Goal: Task Accomplishment & Management: Manage account settings

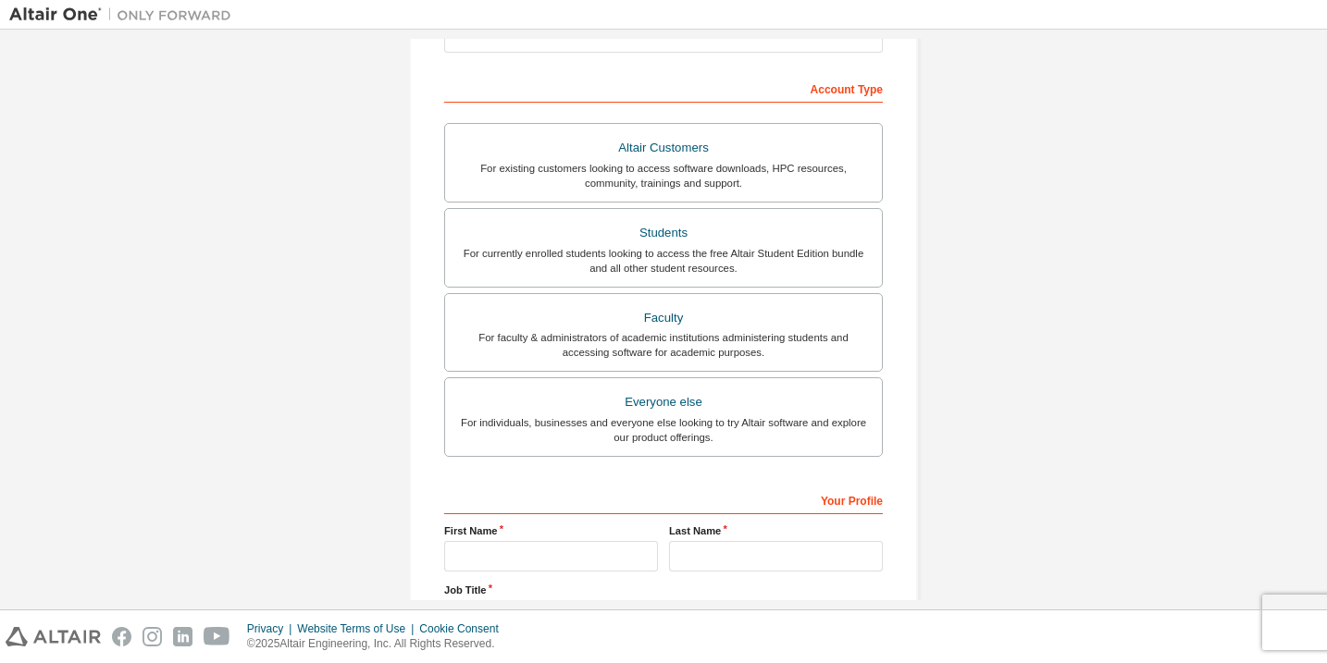
scroll to position [292, 0]
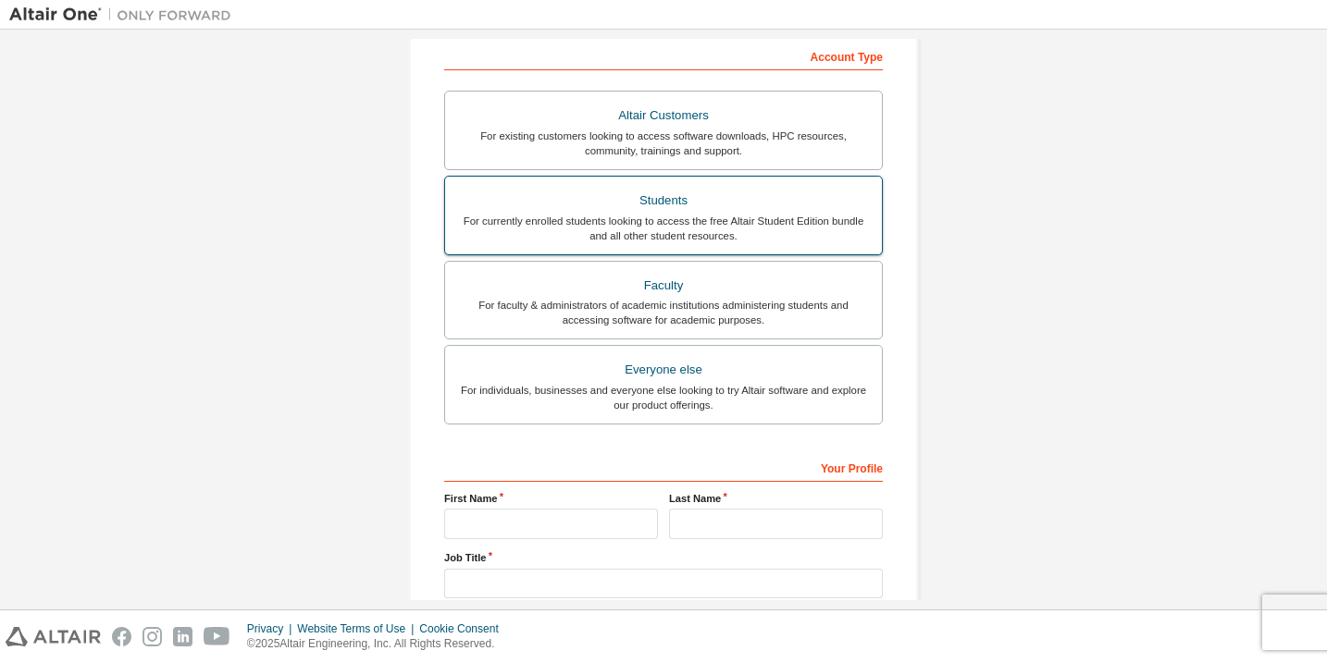
click at [723, 208] on div "Students" at bounding box center [663, 201] width 415 height 26
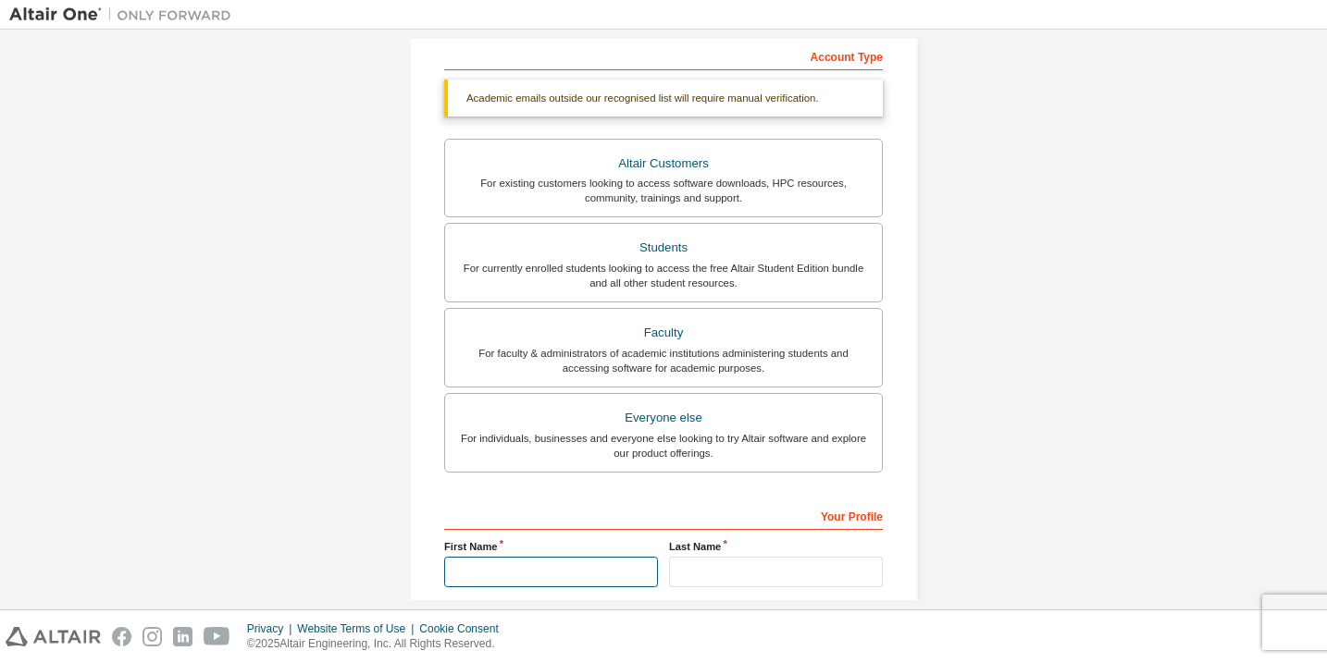
click at [590, 558] on input "text" at bounding box center [551, 572] width 214 height 31
type input "*****"
click at [725, 564] on input "text" at bounding box center [776, 572] width 214 height 31
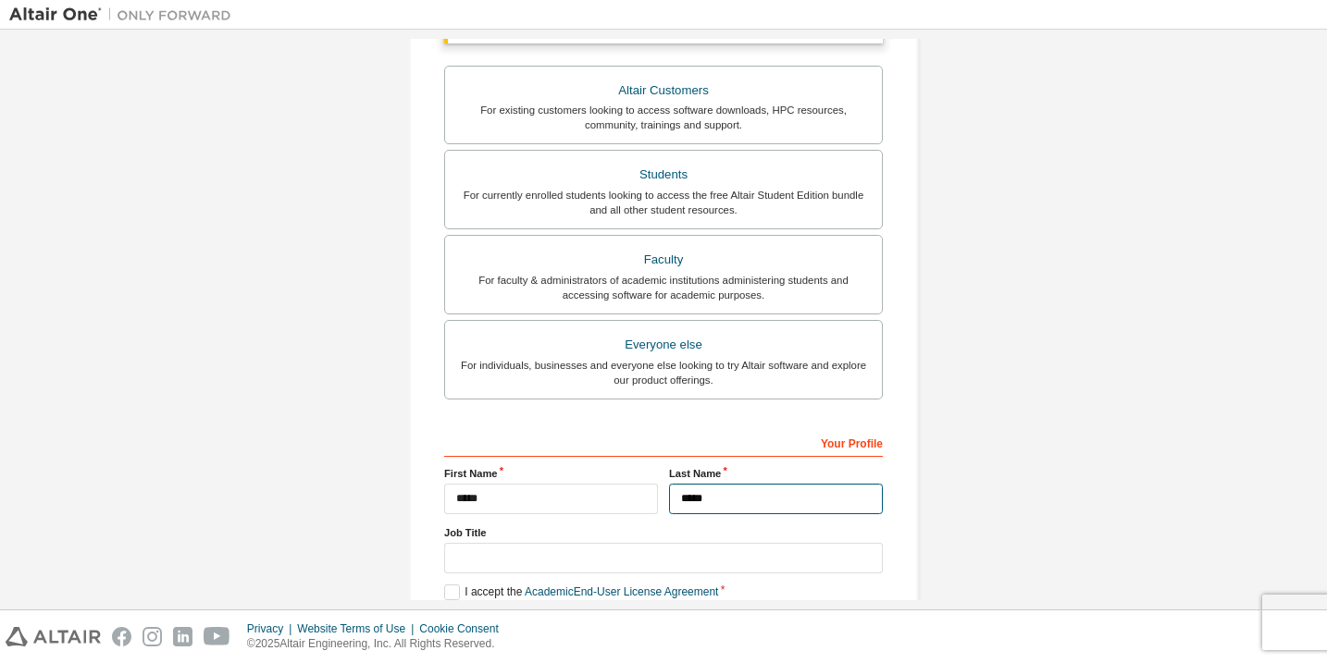
scroll to position [380, 0]
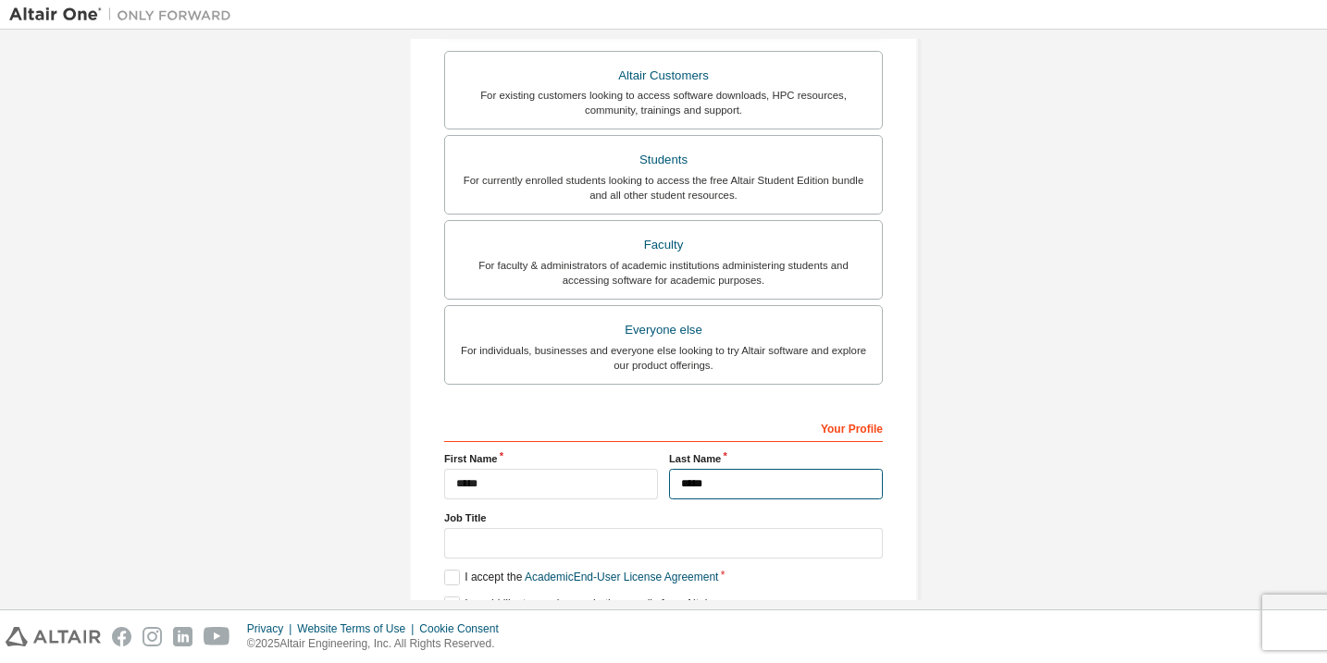
type input "*****"
click at [521, 485] on input "*****" at bounding box center [551, 484] width 214 height 31
type input "********"
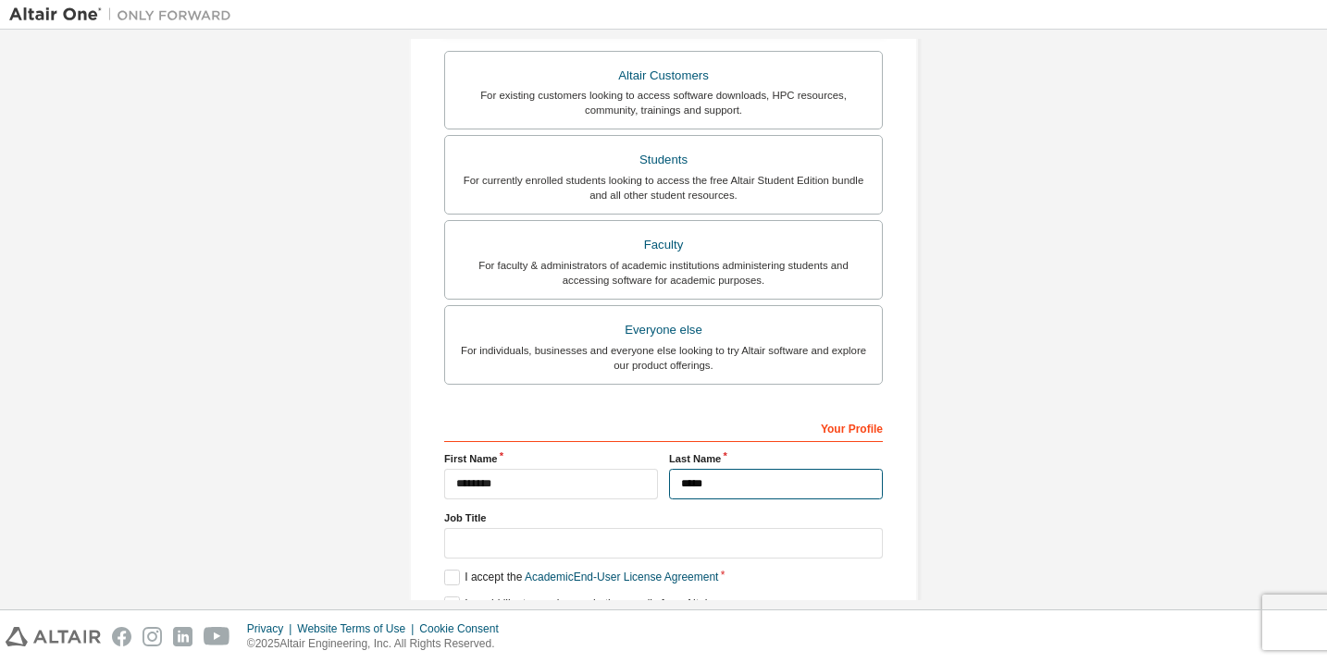
click at [704, 489] on input "*****" at bounding box center [776, 484] width 214 height 31
type input "*"
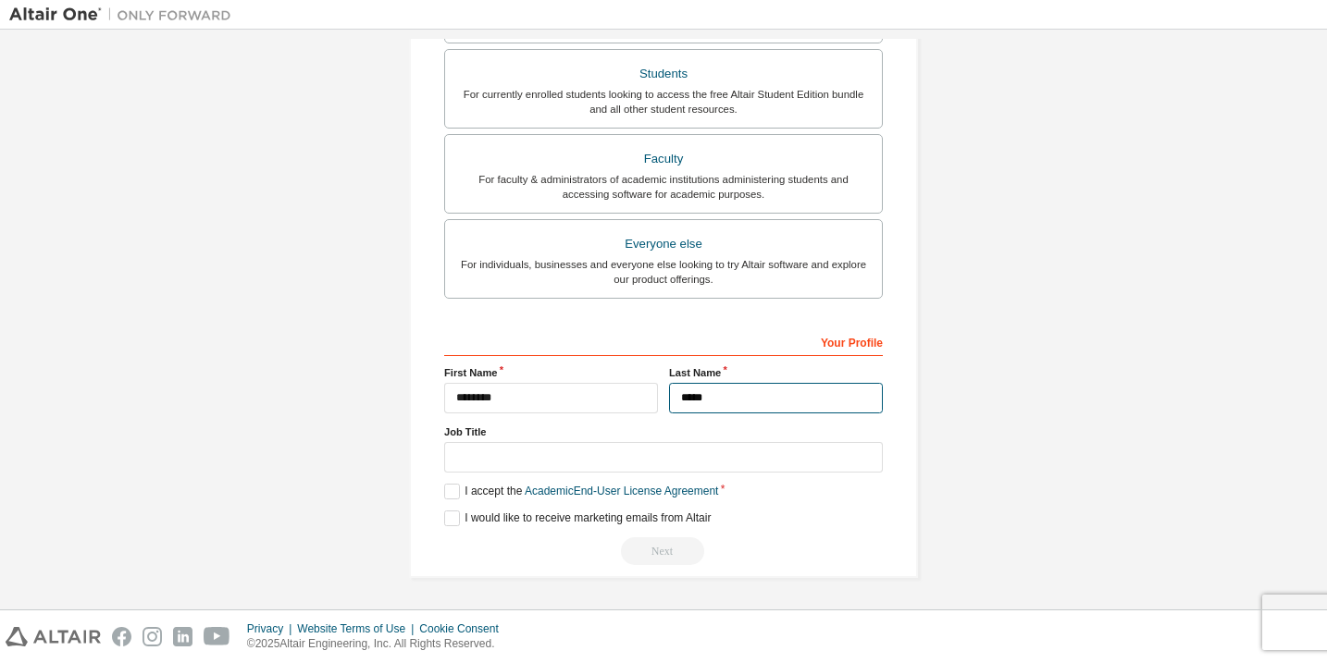
type input "*****"
click at [524, 452] on input "text" at bounding box center [663, 457] width 439 height 31
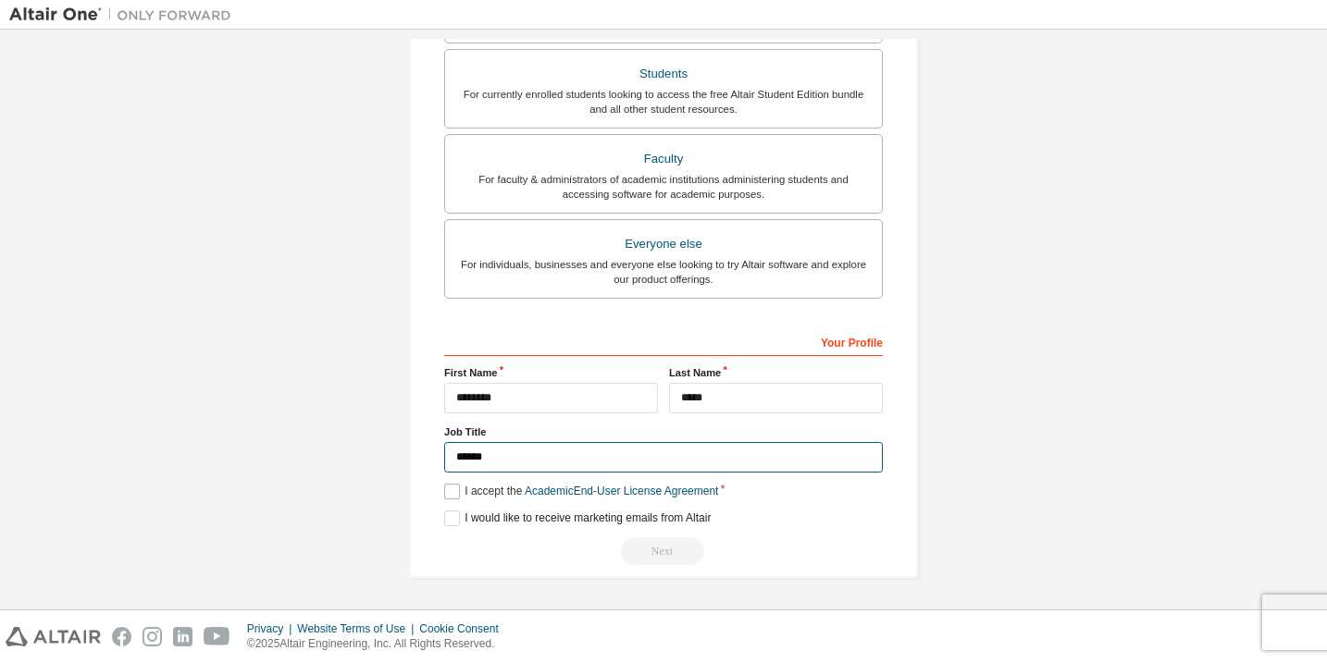
type input "******"
click at [454, 489] on label "I accept the Academic End-User License Agreement" at bounding box center [581, 492] width 274 height 16
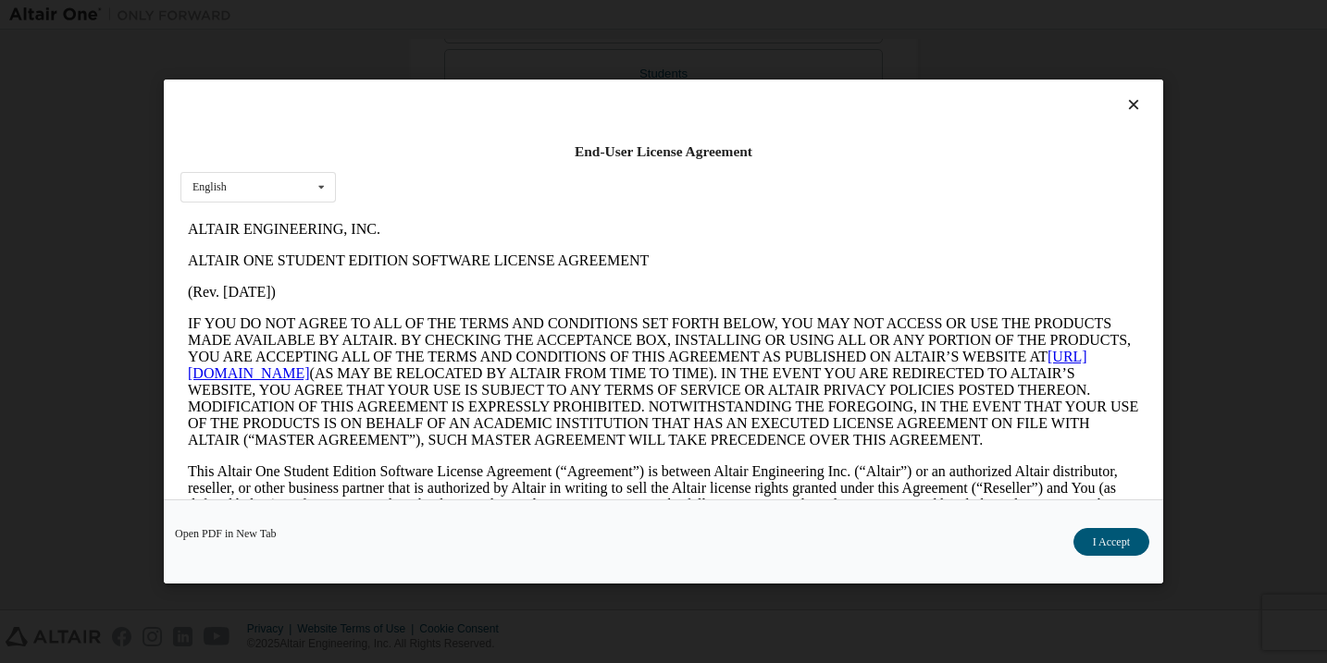
scroll to position [0, 0]
click at [1086, 544] on button "I Accept" at bounding box center [1111, 542] width 76 height 28
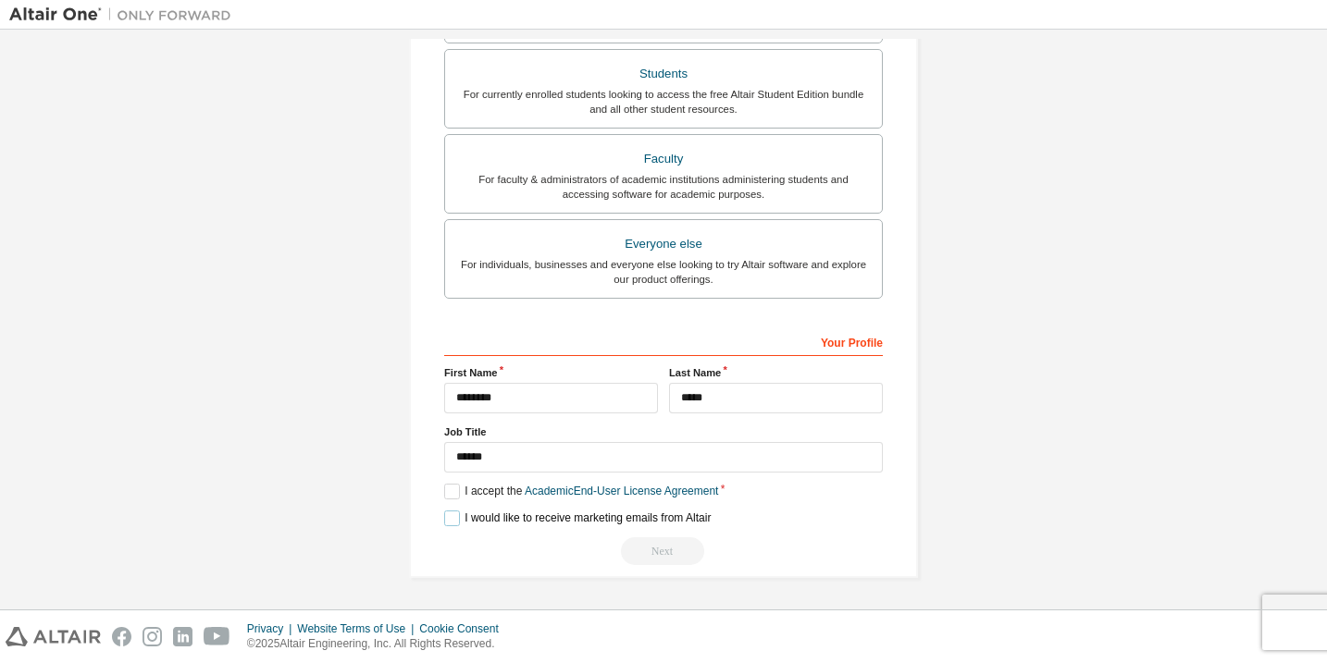
click at [457, 519] on label "I would like to receive marketing emails from Altair" at bounding box center [577, 519] width 266 height 16
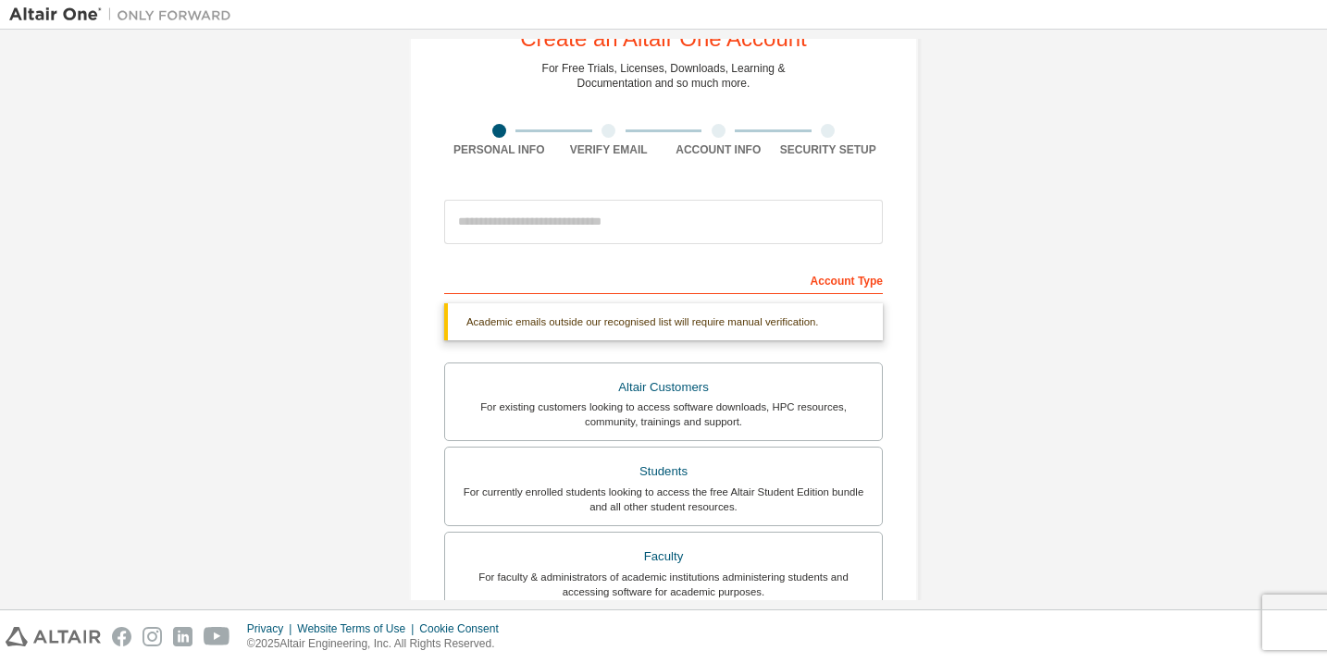
scroll to position [54, 0]
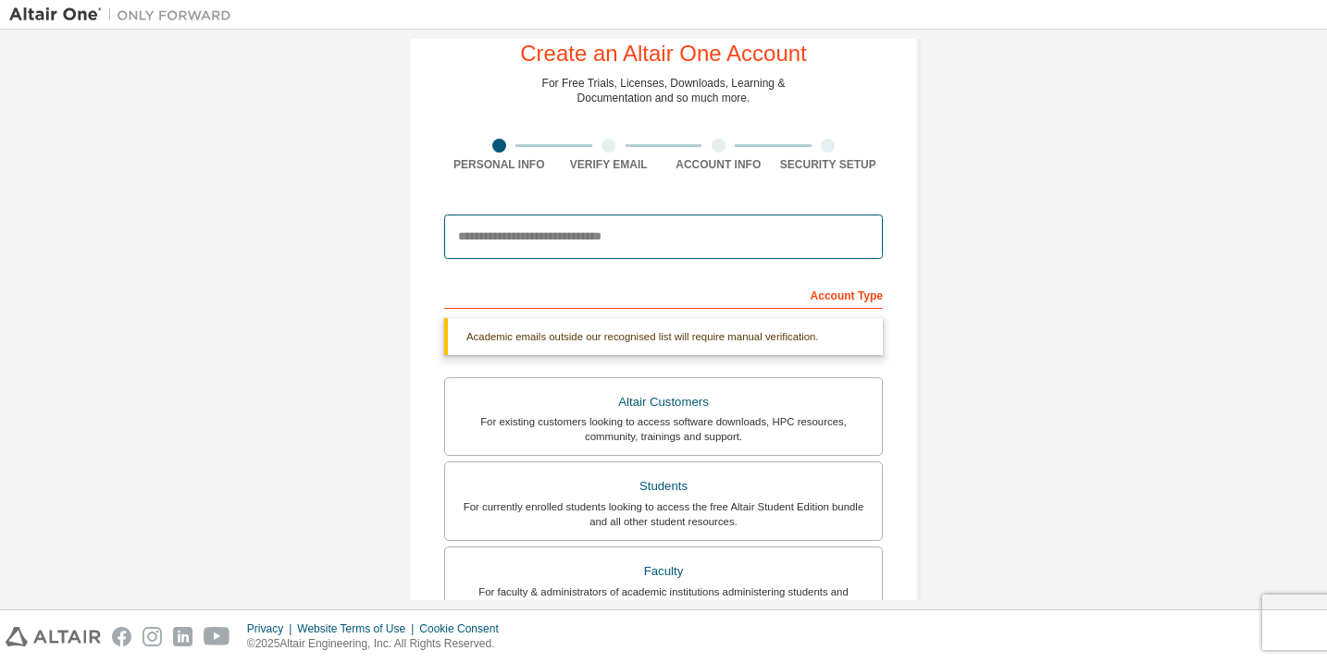
click at [629, 232] on input "email" at bounding box center [663, 237] width 439 height 44
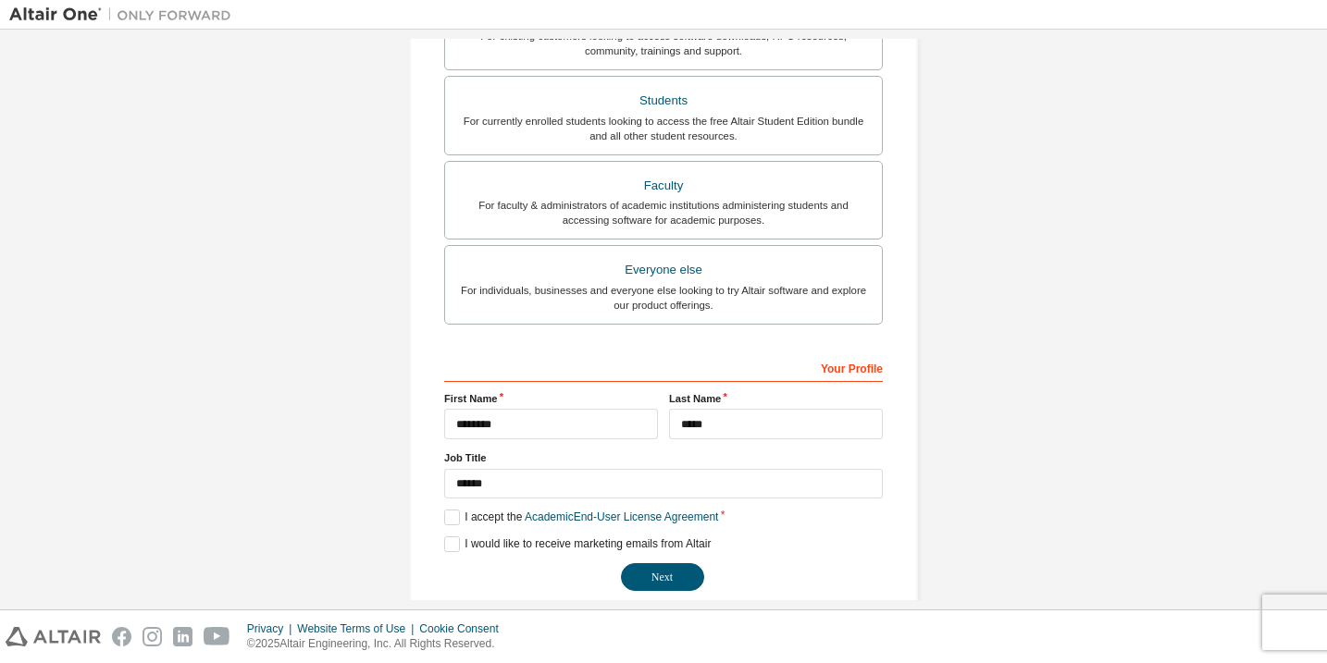
scroll to position [418, 0]
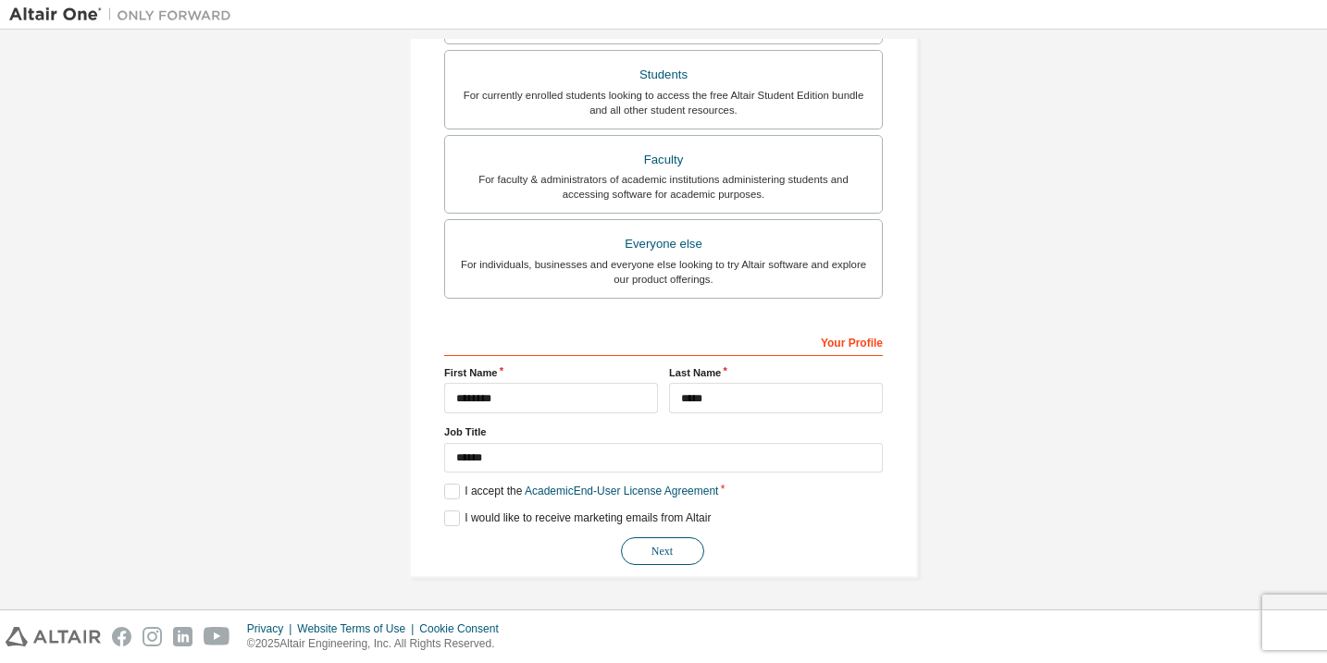
type input "**********"
click at [659, 547] on button "Next" at bounding box center [662, 552] width 83 height 28
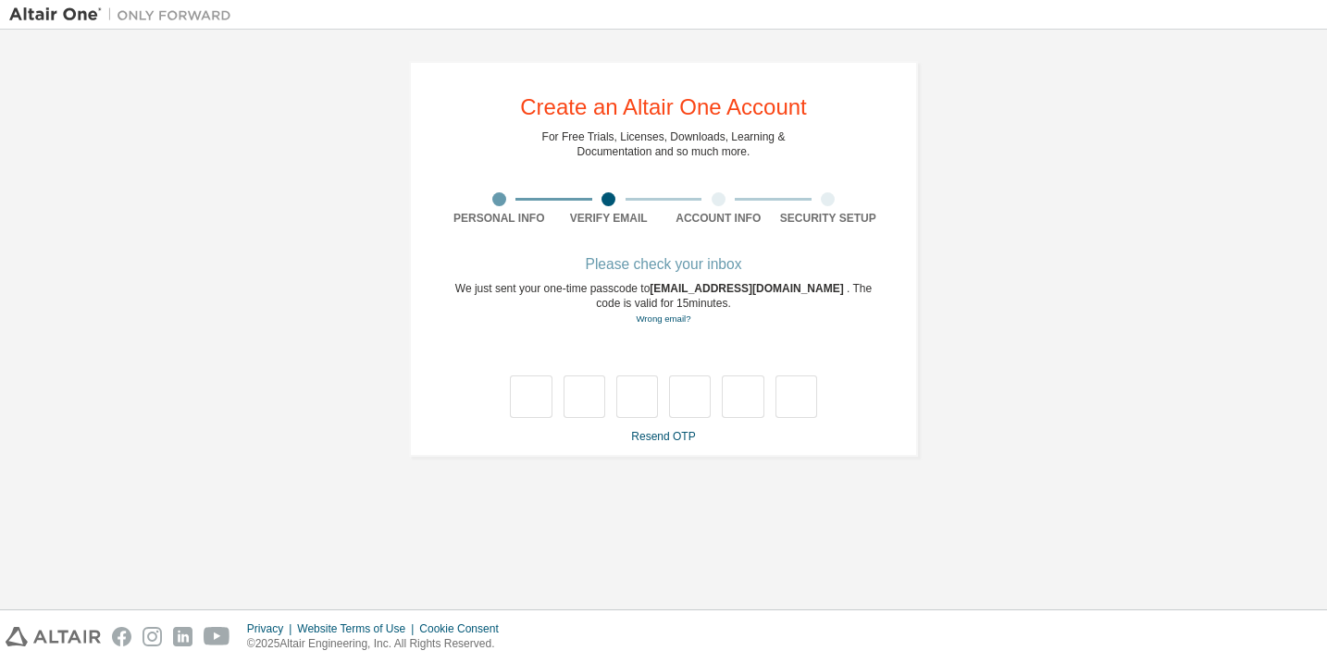
scroll to position [0, 0]
click at [538, 390] on input "text" at bounding box center [531, 397] width 42 height 43
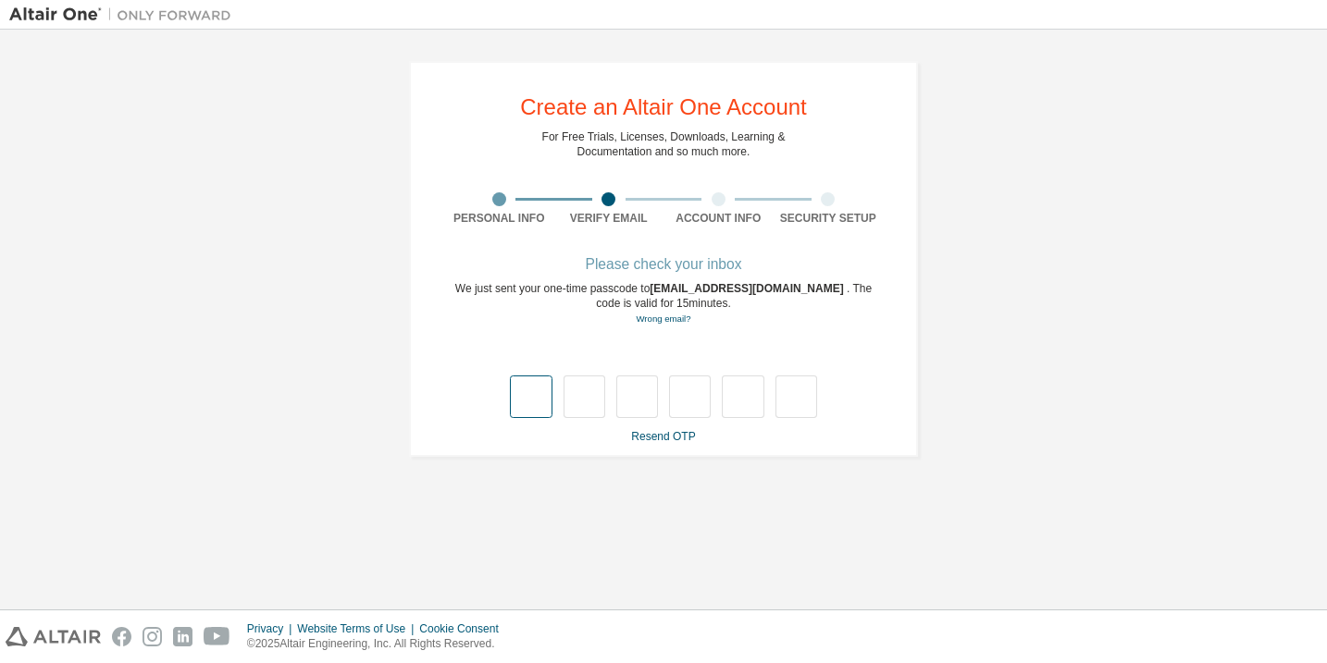
click at [538, 390] on input "text" at bounding box center [531, 397] width 42 height 43
type input "*"
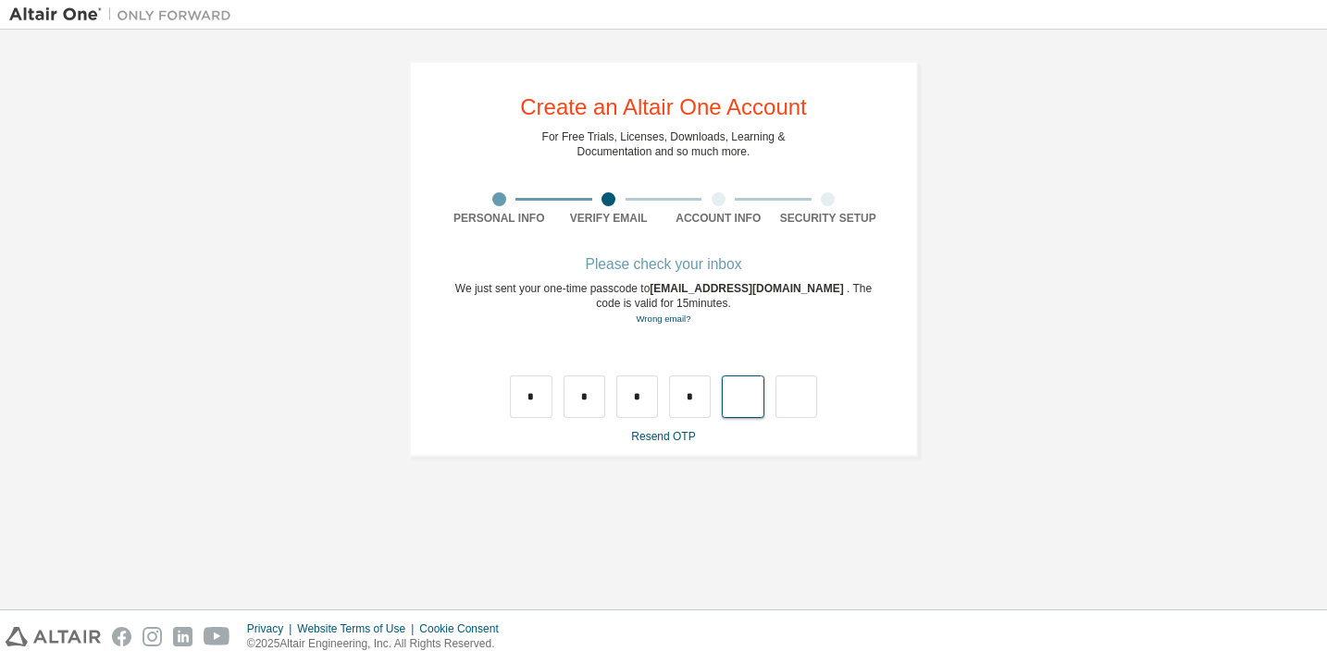
type input "*"
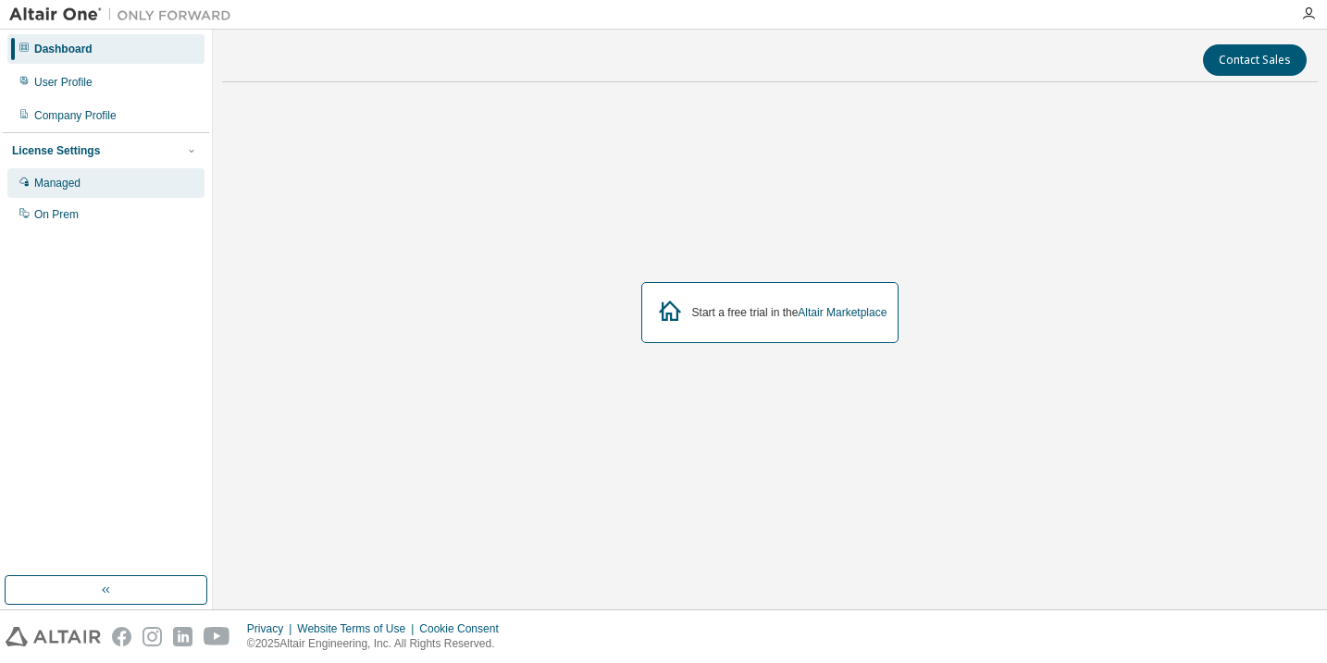
click at [96, 186] on div "Managed" at bounding box center [105, 183] width 197 height 30
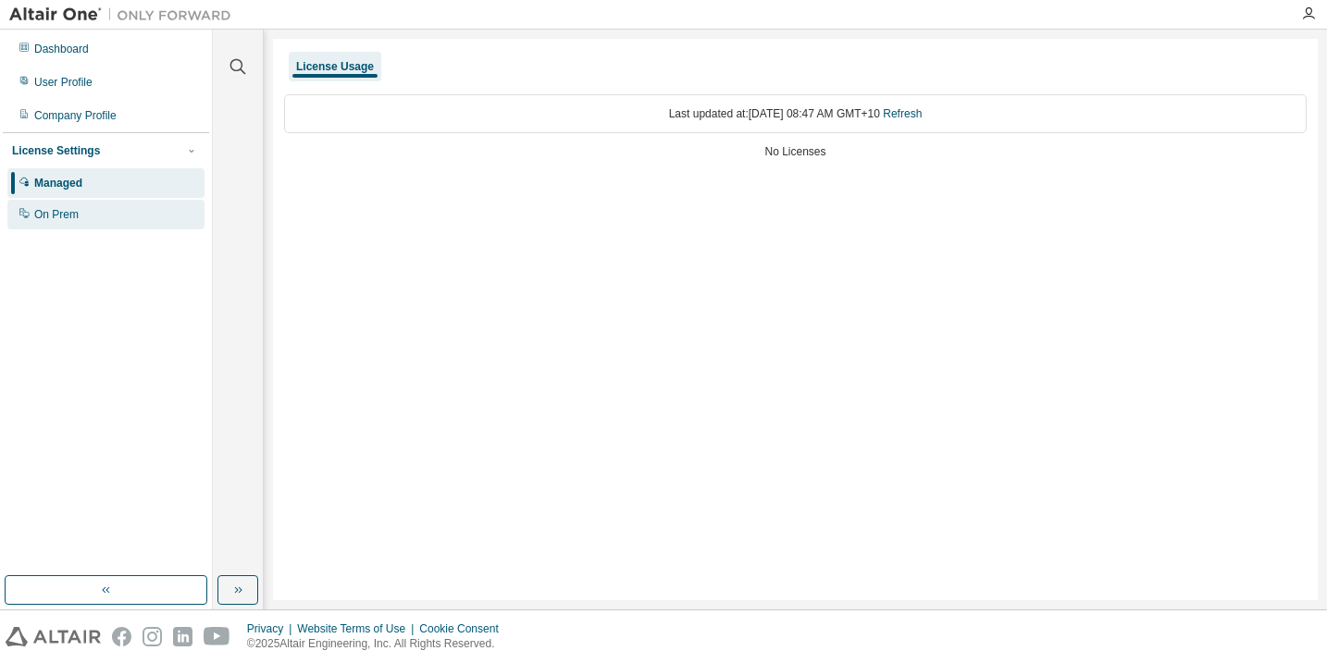
click at [86, 205] on div "On Prem" at bounding box center [105, 215] width 197 height 30
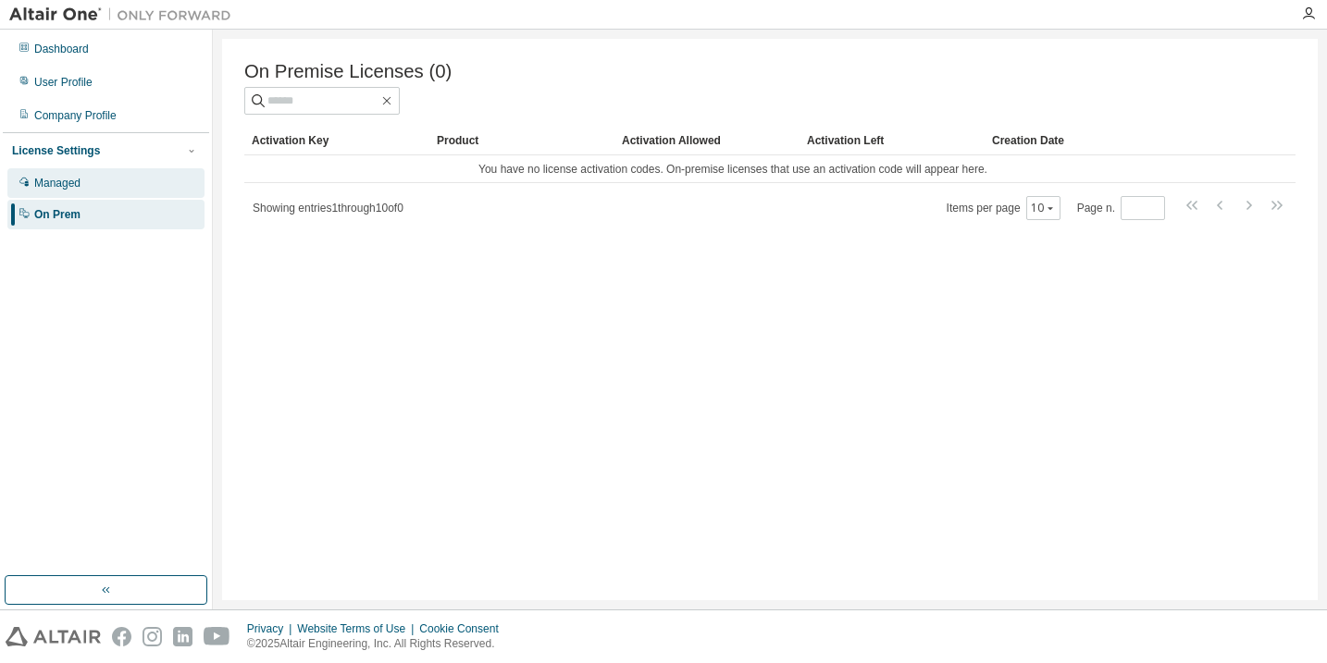
click at [96, 192] on div "Managed" at bounding box center [105, 183] width 197 height 30
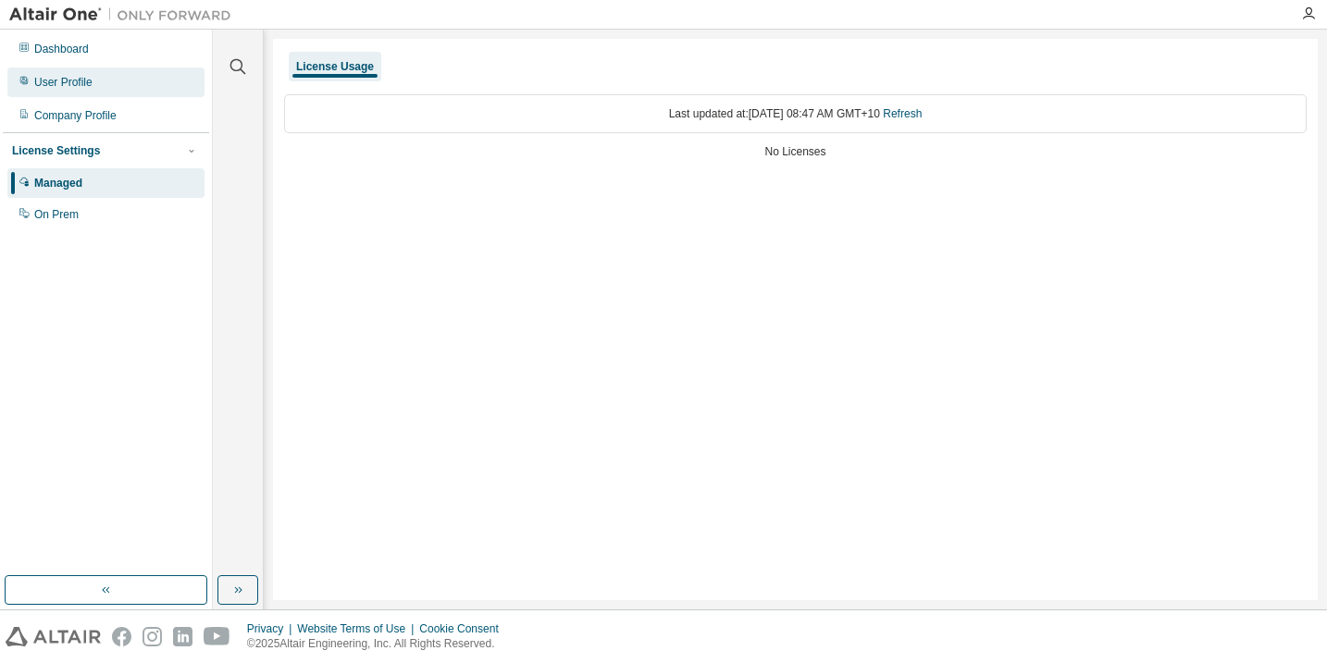
click at [101, 93] on div "User Profile" at bounding box center [105, 83] width 197 height 30
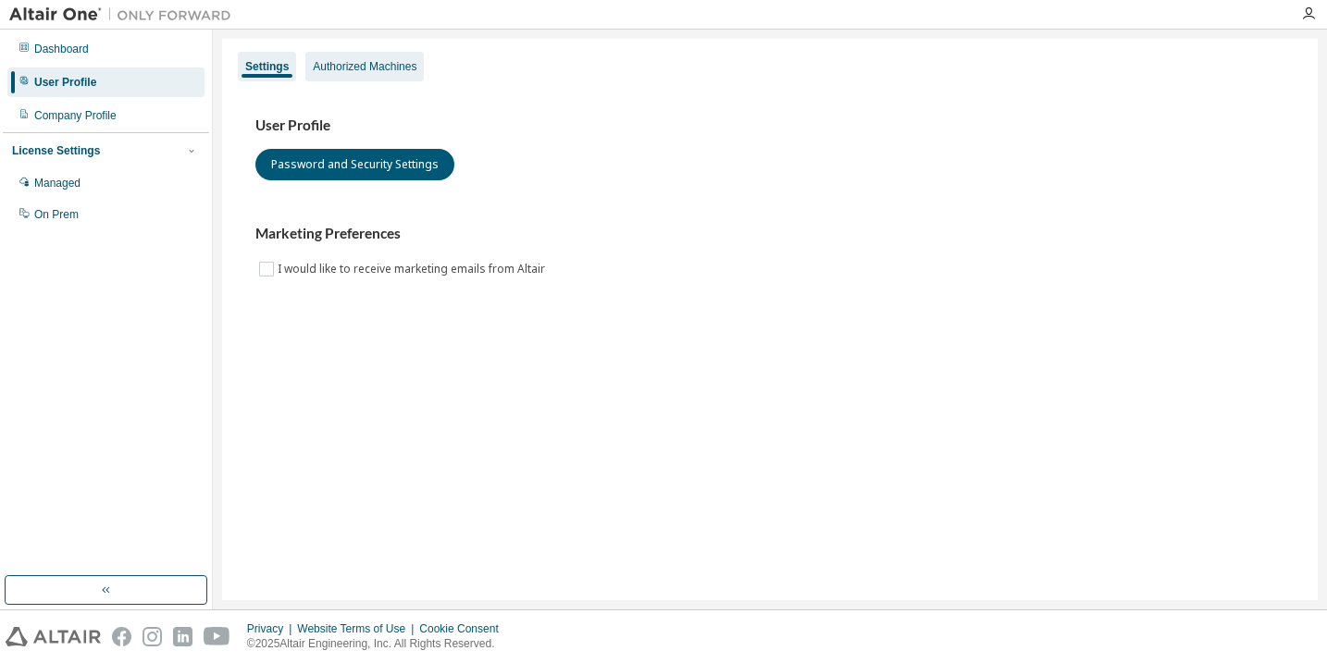
click at [356, 62] on div "Authorized Machines" at bounding box center [365, 66] width 104 height 15
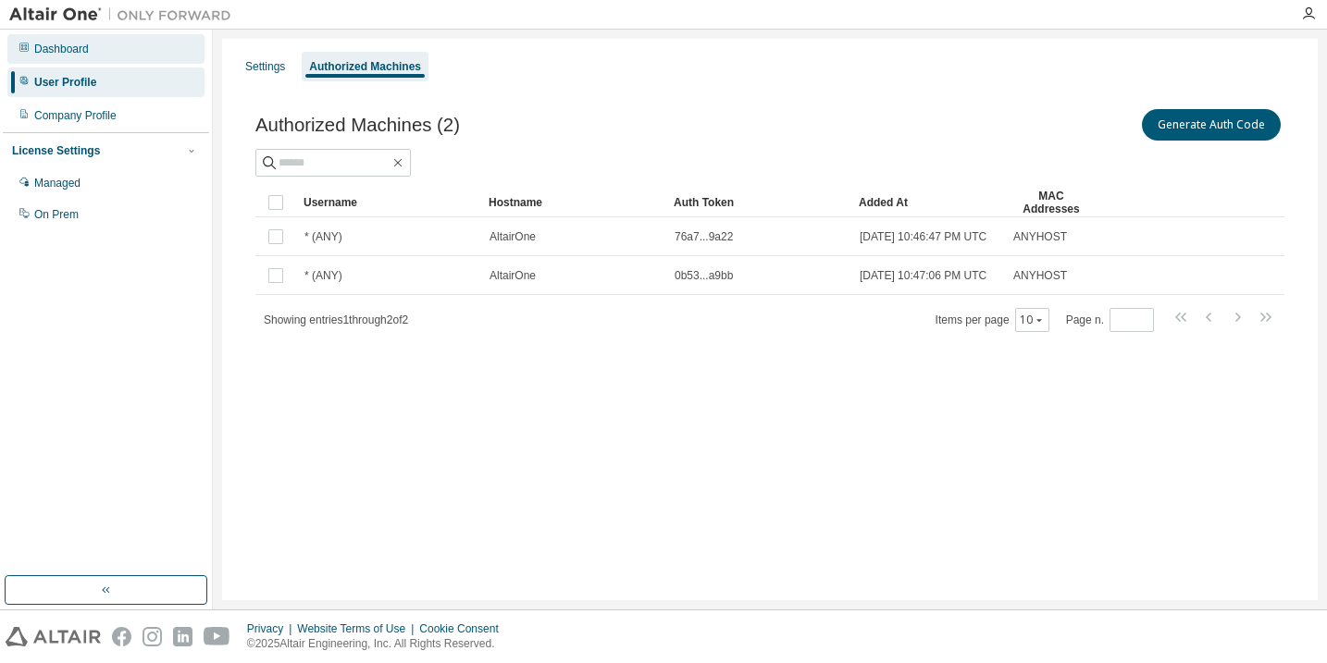
click at [110, 56] on div "Dashboard" at bounding box center [105, 49] width 197 height 30
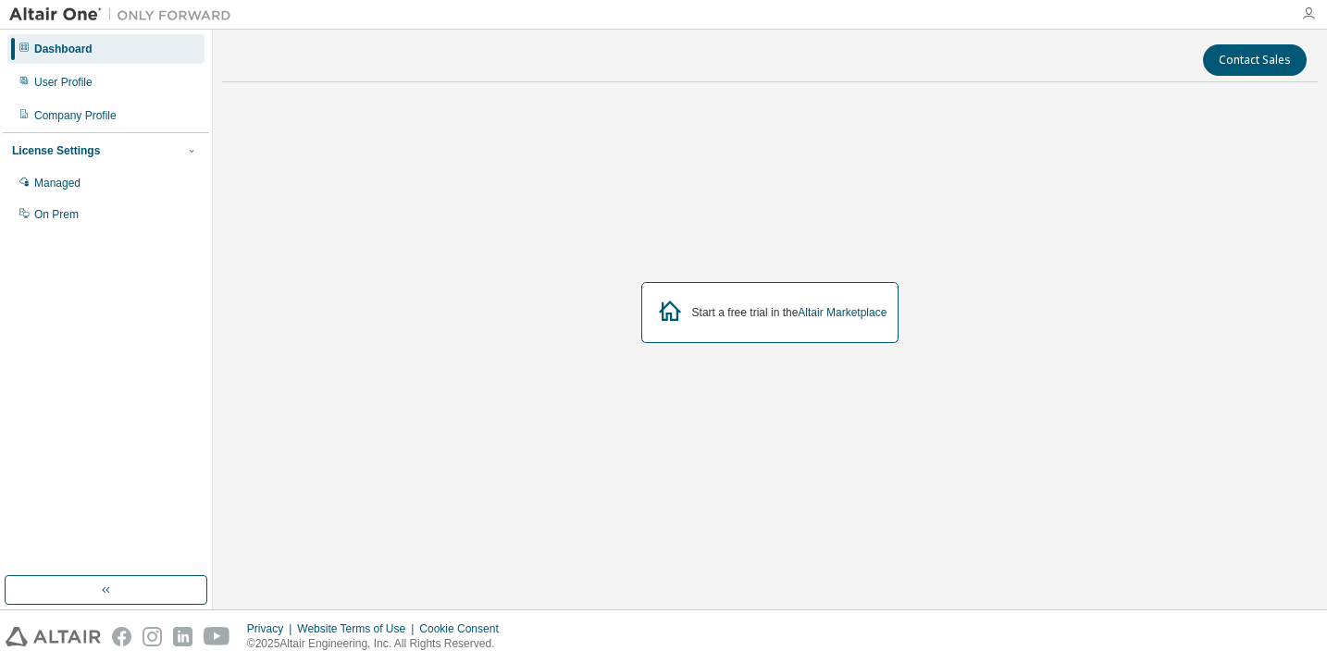
click at [1307, 19] on icon "button" at bounding box center [1308, 13] width 15 height 15
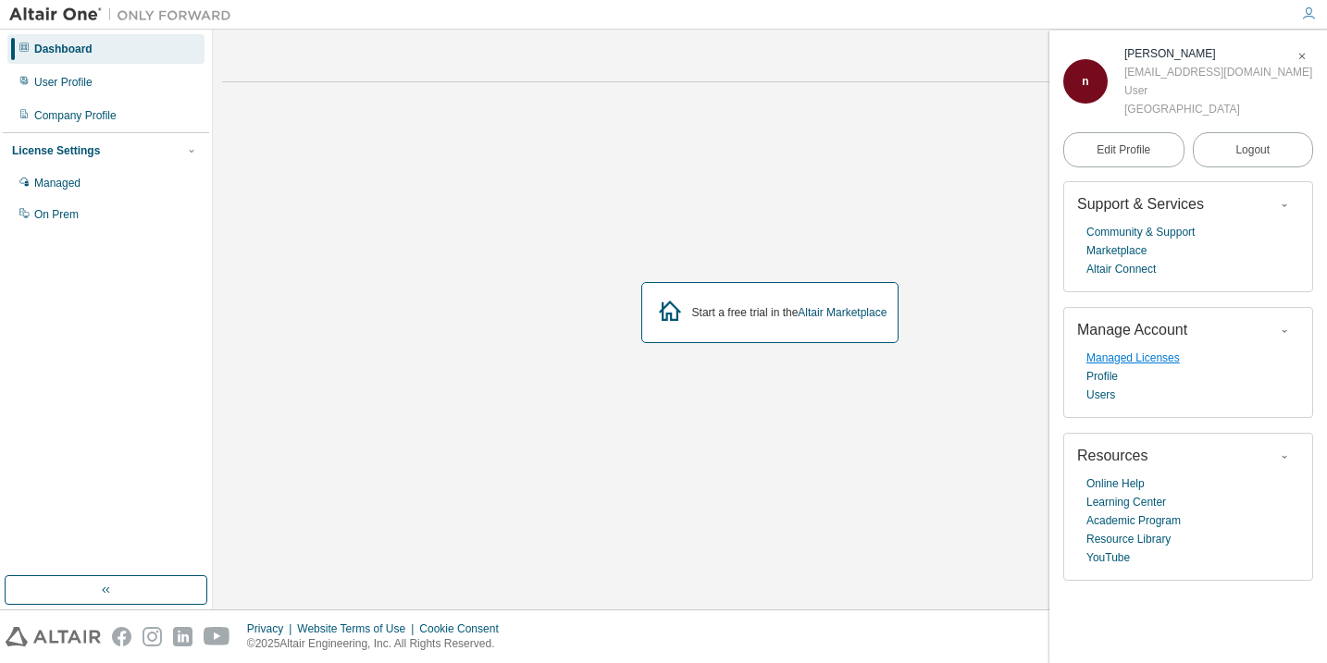
click at [1136, 360] on link "Managed Licenses" at bounding box center [1132, 358] width 93 height 19
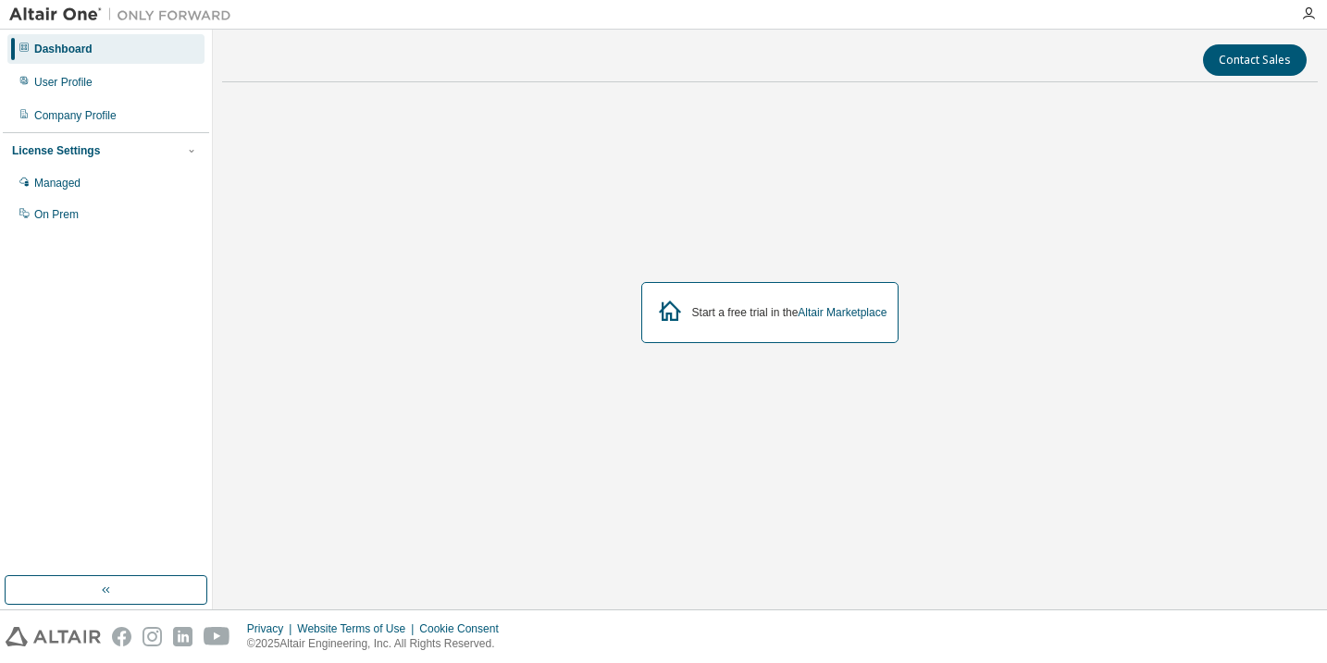
click at [740, 312] on div "Start a free trial in the Altair Marketplace" at bounding box center [789, 312] width 195 height 15
click at [818, 316] on link "Altair Marketplace" at bounding box center [842, 312] width 89 height 13
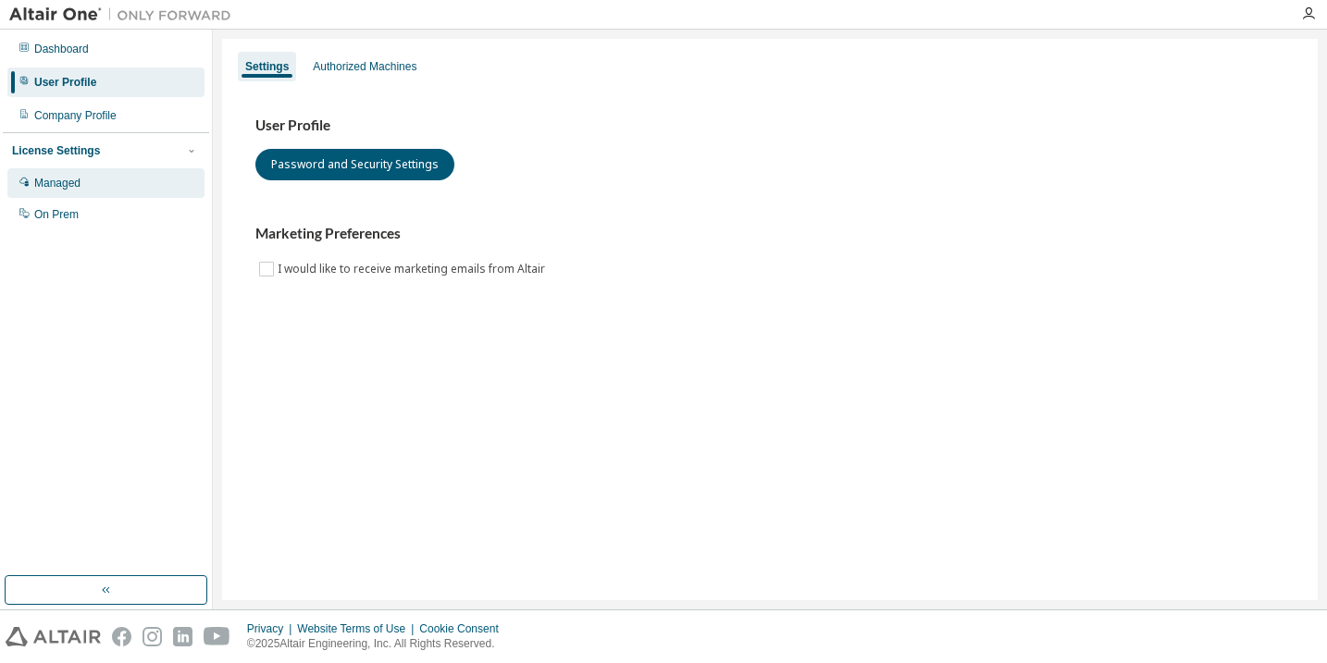
click at [109, 173] on div "Managed" at bounding box center [105, 183] width 197 height 30
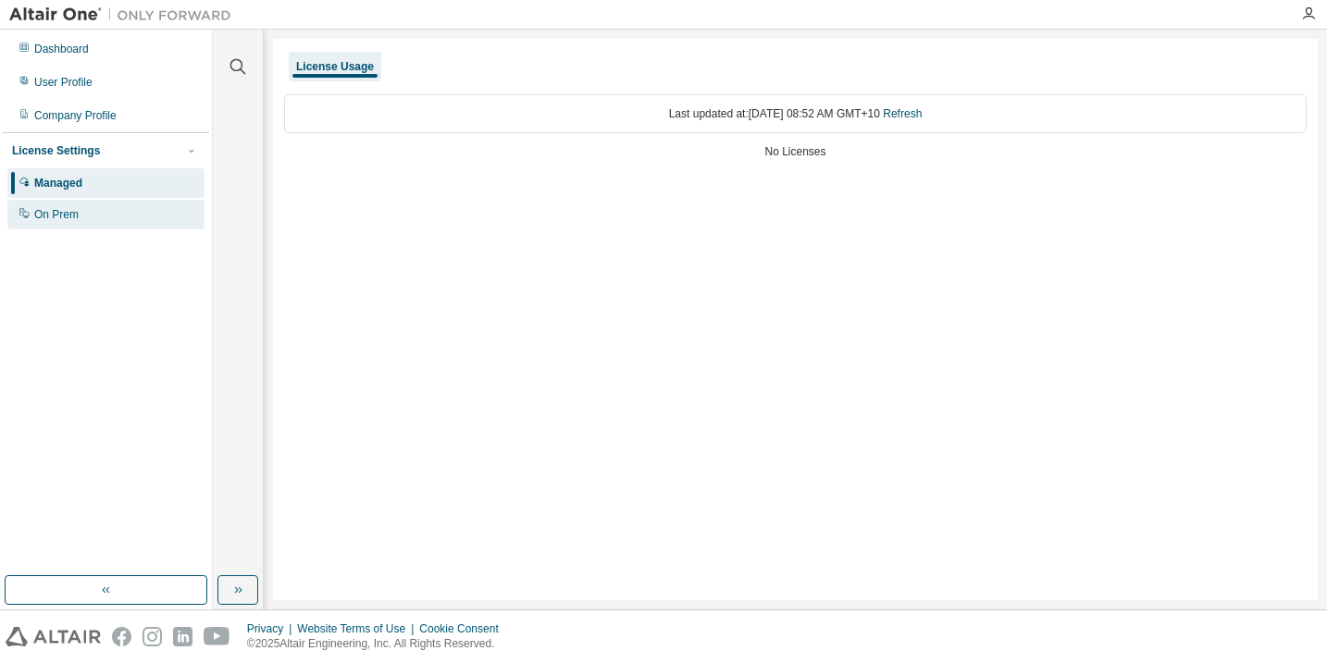
click at [105, 213] on div "On Prem" at bounding box center [105, 215] width 197 height 30
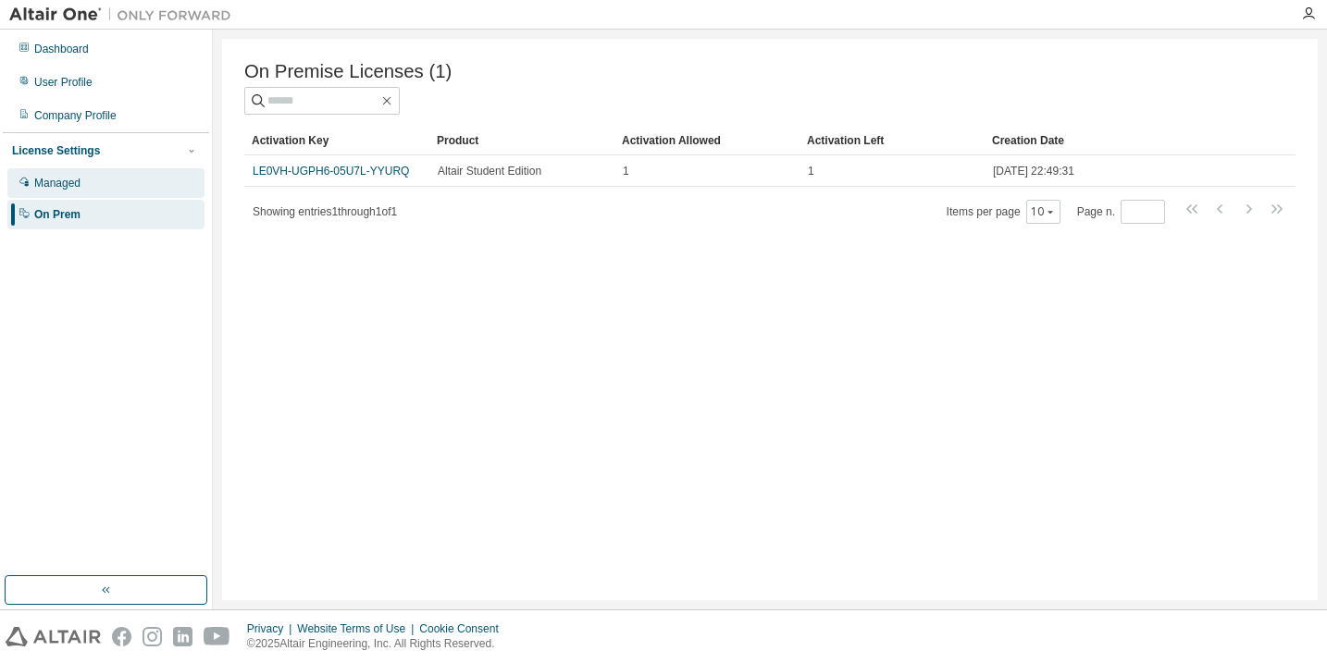
click at [112, 189] on div "Managed" at bounding box center [105, 183] width 197 height 30
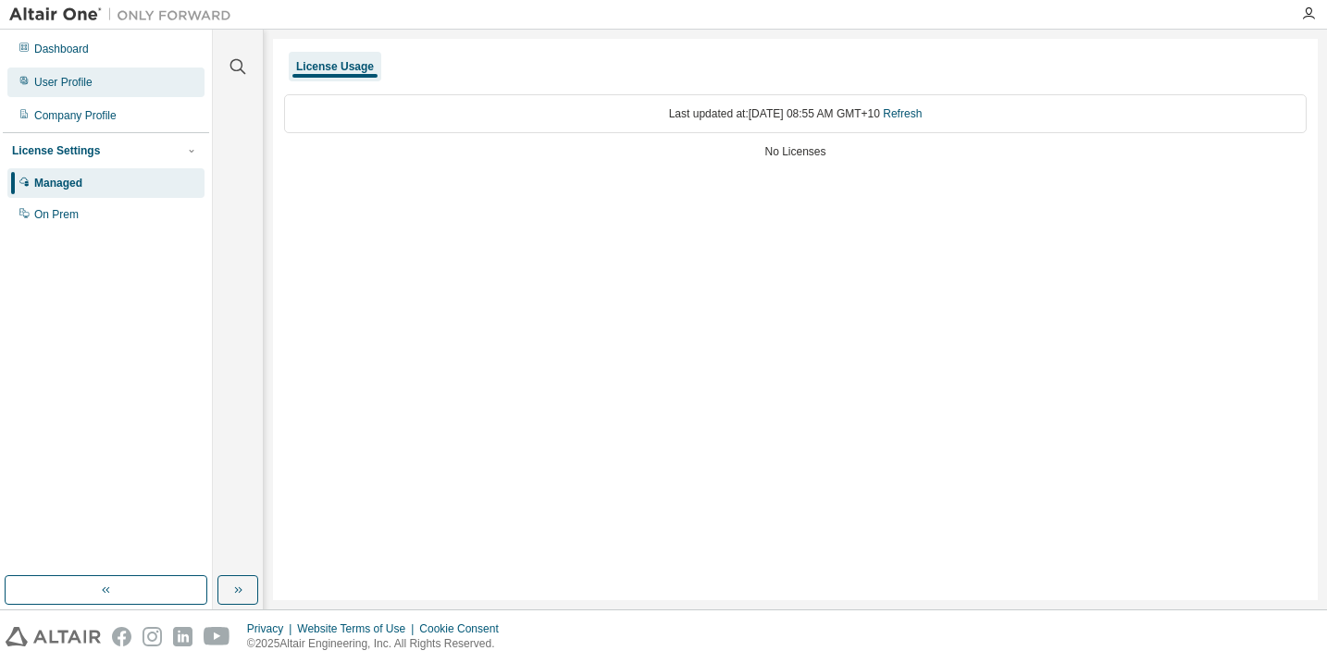
click at [81, 75] on div "User Profile" at bounding box center [63, 82] width 58 height 15
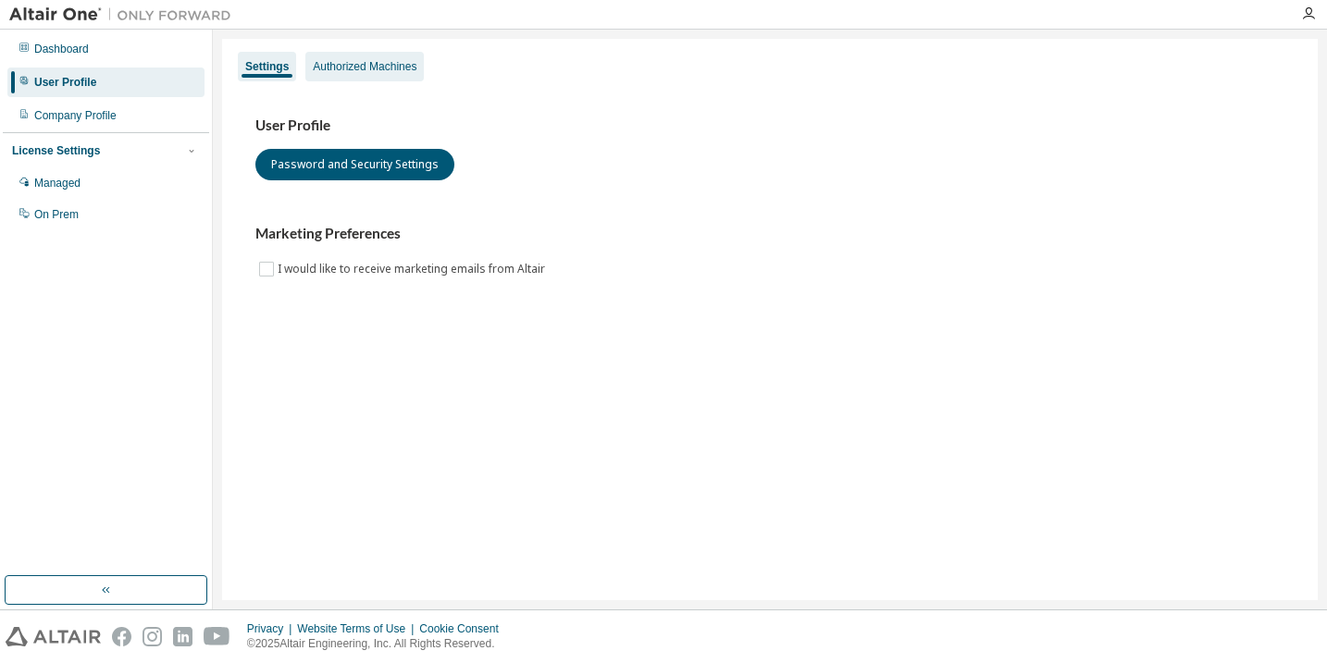
click at [323, 62] on div "Authorized Machines" at bounding box center [365, 66] width 104 height 15
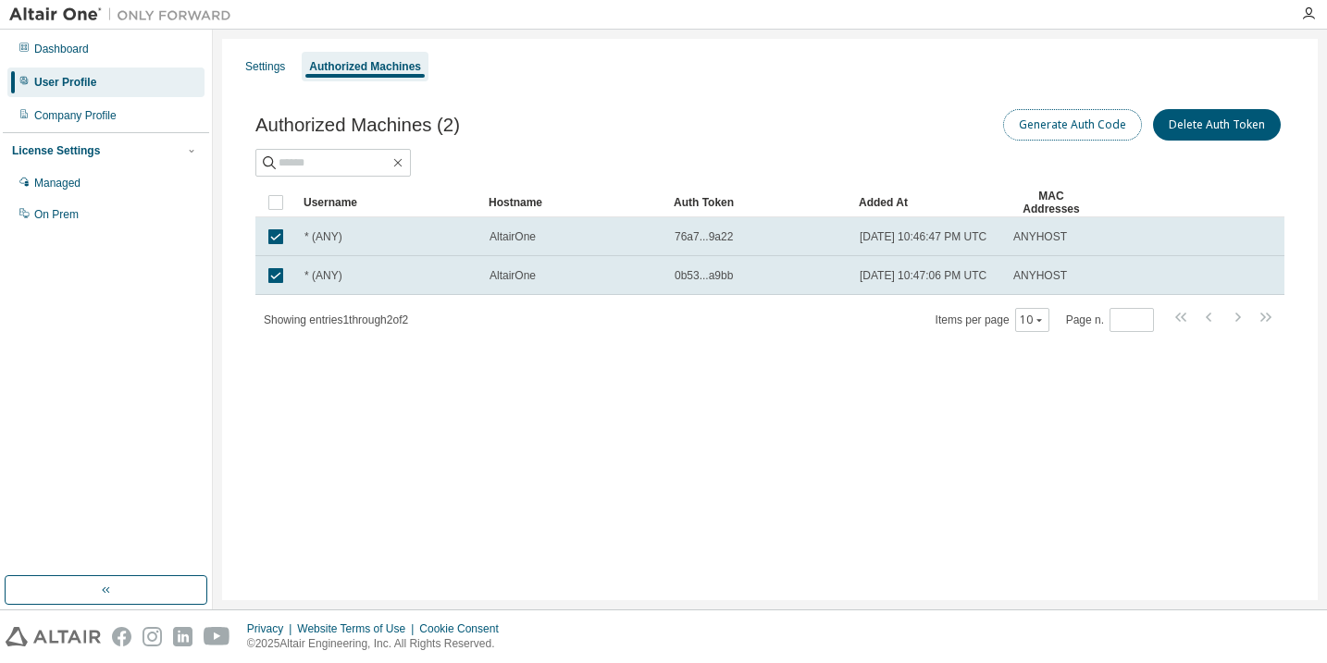
click at [1047, 130] on button "Generate Auth Code" at bounding box center [1072, 124] width 139 height 31
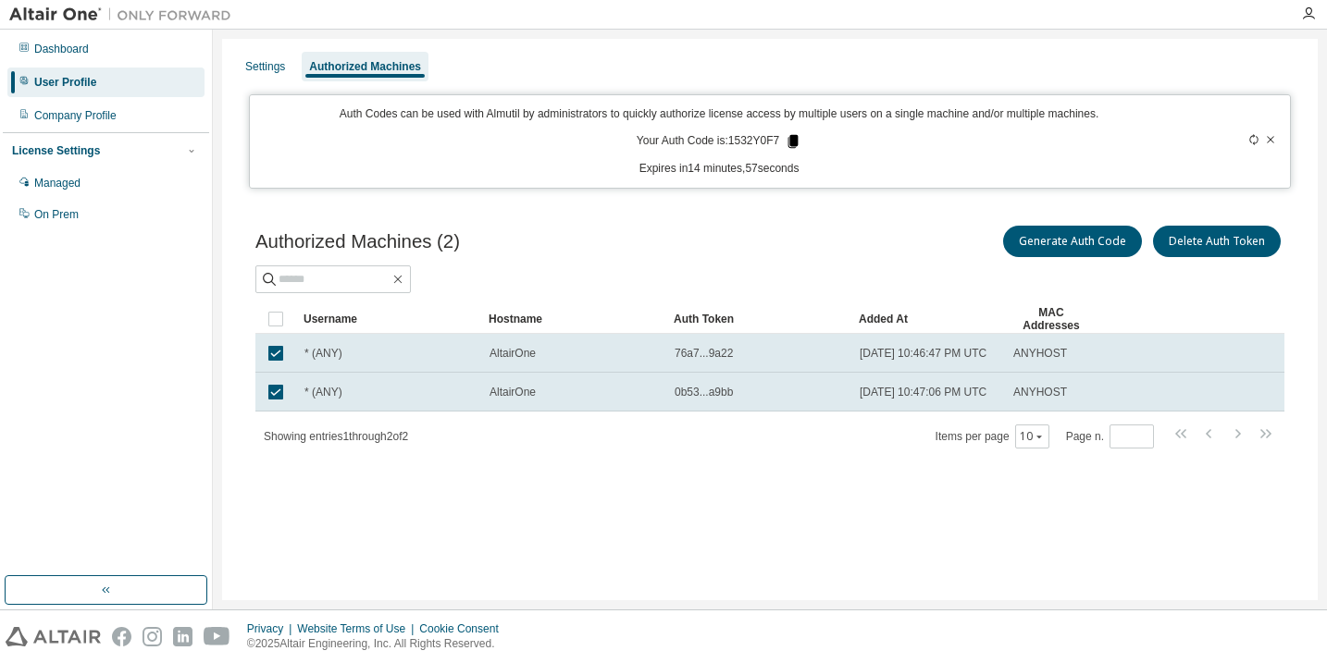
click at [797, 142] on icon at bounding box center [793, 141] width 10 height 13
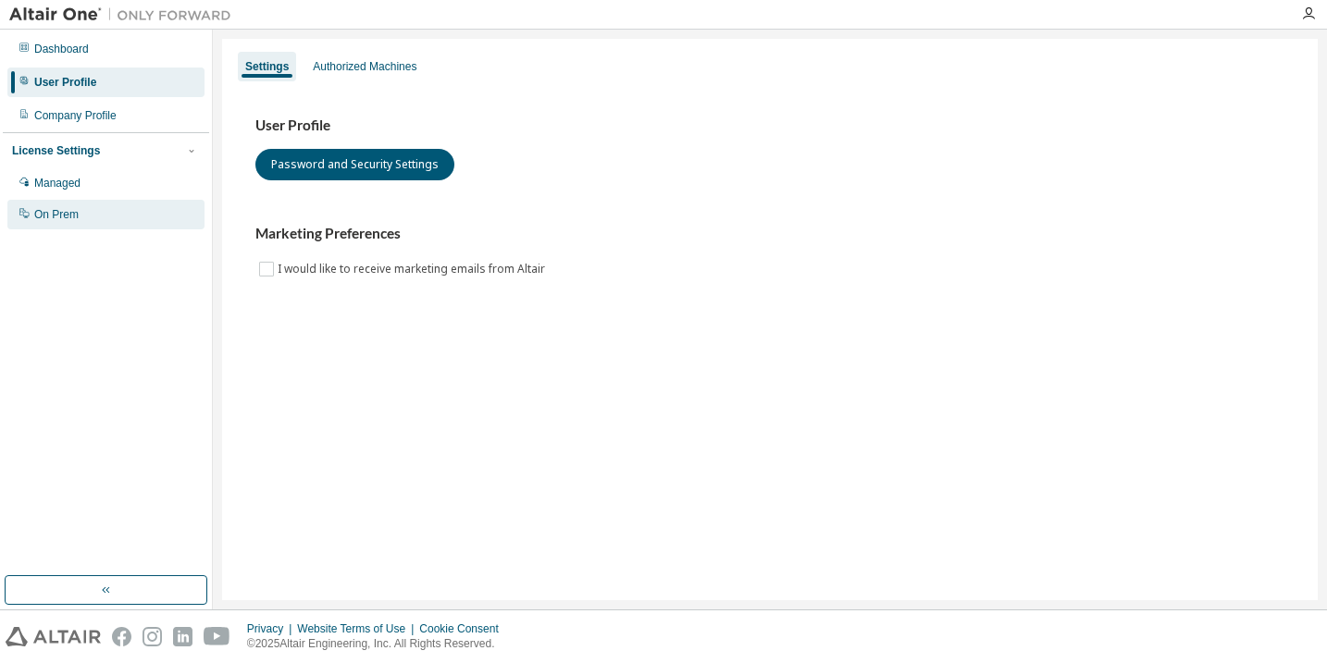
click at [58, 207] on div "On Prem" at bounding box center [56, 214] width 44 height 15
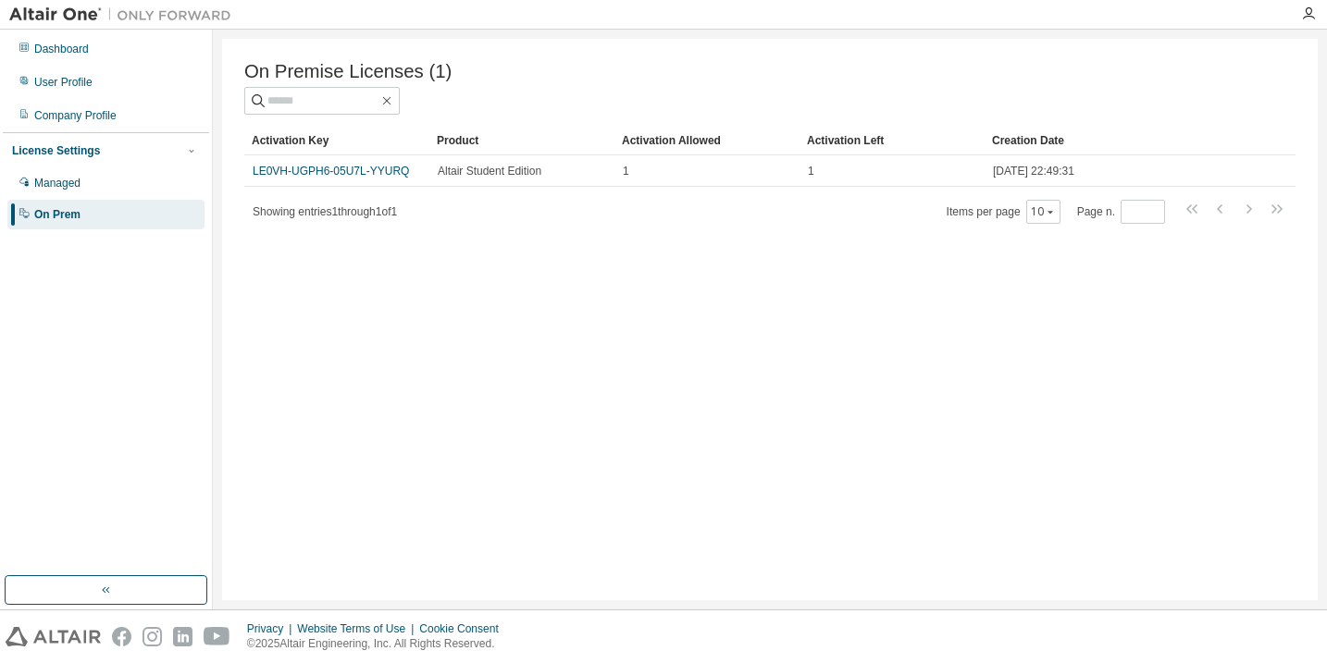
click at [58, 207] on div "On Prem" at bounding box center [57, 214] width 46 height 15
